Goal: Navigation & Orientation: Go to known website

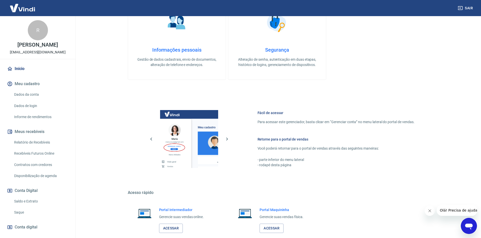
scroll to position [151, 0]
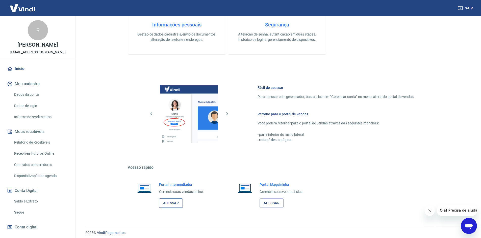
click at [164, 200] on link "Acessar" at bounding box center [171, 203] width 24 height 9
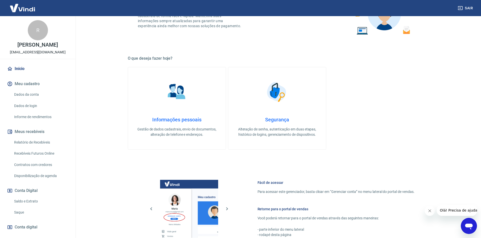
scroll to position [155, 0]
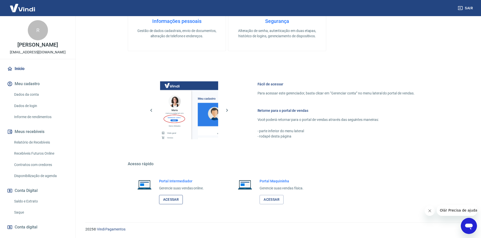
click at [168, 200] on link "Acessar" at bounding box center [171, 199] width 24 height 9
click at [170, 196] on link "Acessar" at bounding box center [171, 199] width 24 height 9
